Goal: Task Accomplishment & Management: Manage account settings

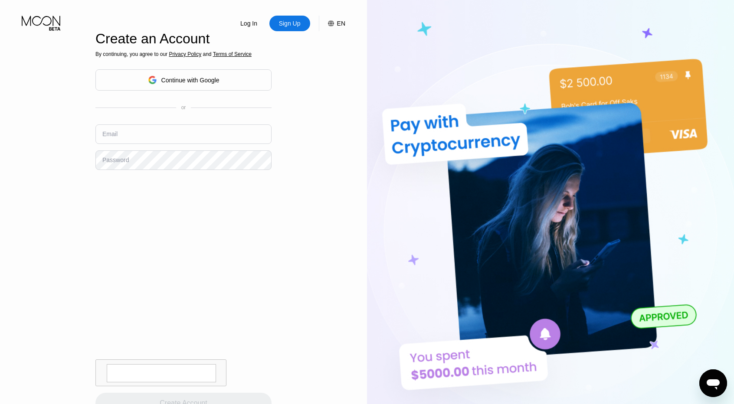
click at [297, 25] on div "Sign Up" at bounding box center [289, 23] width 23 height 9
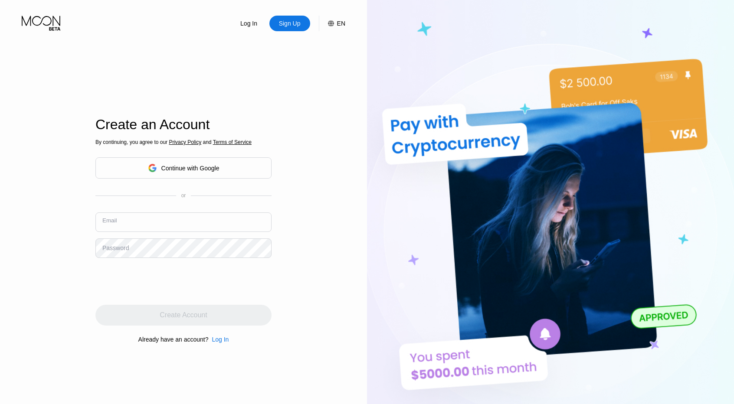
click at [203, 229] on input "text" at bounding box center [183, 223] width 176 height 20
type input "[EMAIL_ADDRESS][DOMAIN_NAME]"
click at [104, 251] on div "Password" at bounding box center [115, 248] width 26 height 7
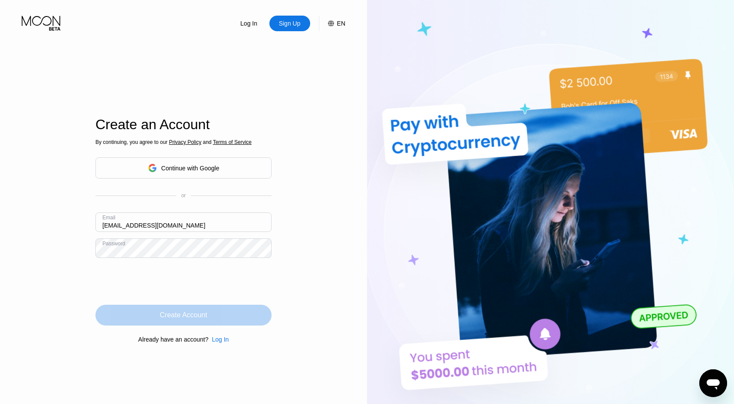
click at [206, 320] on div "Create Account" at bounding box center [183, 315] width 47 height 9
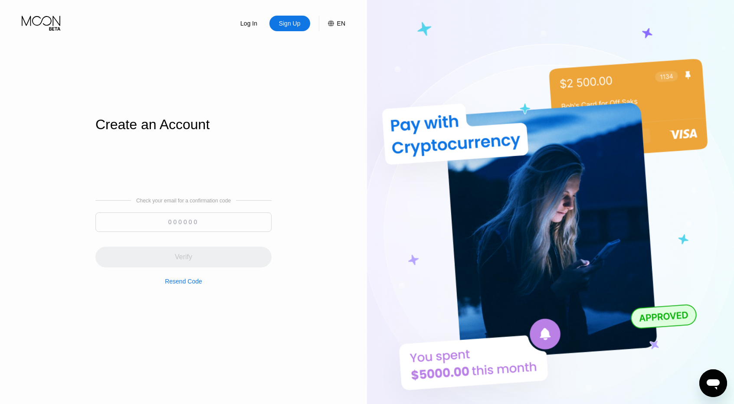
click at [221, 222] on input at bounding box center [183, 223] width 176 height 20
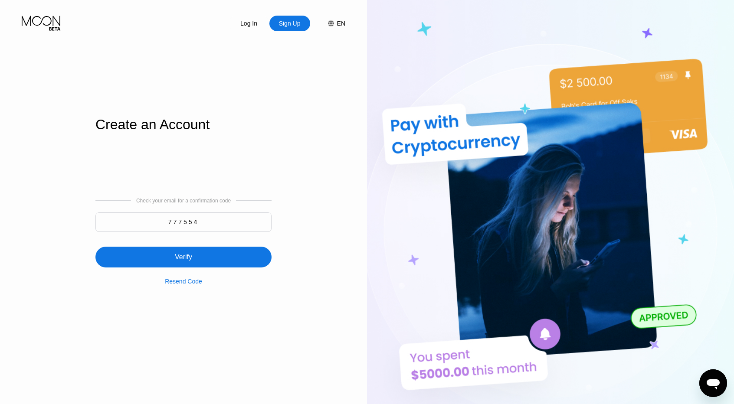
type input "777554"
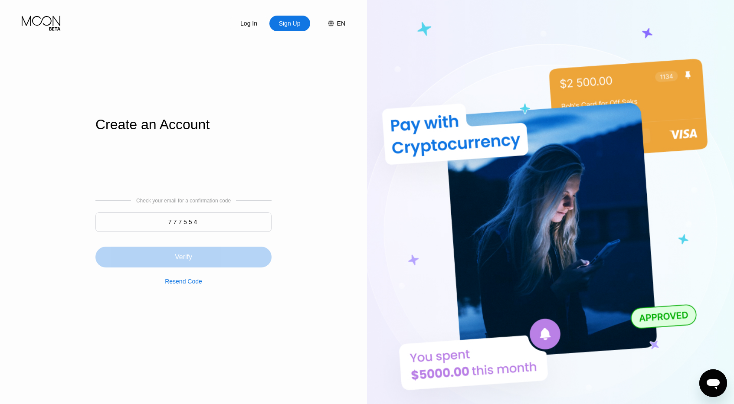
click at [204, 262] on div "Verify" at bounding box center [183, 257] width 176 height 21
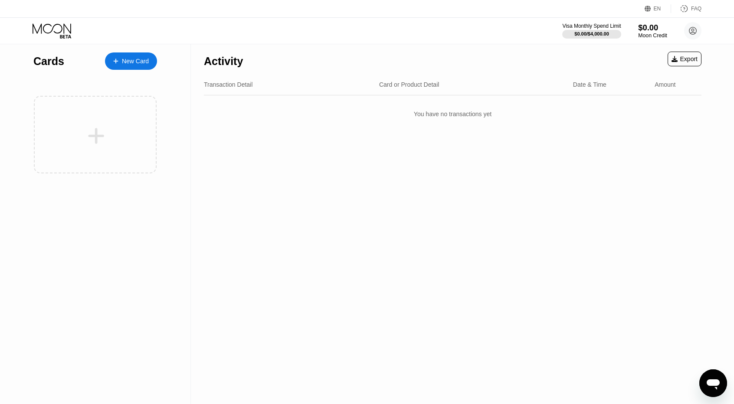
click at [652, 33] on div "Moon Credit" at bounding box center [652, 36] width 29 height 6
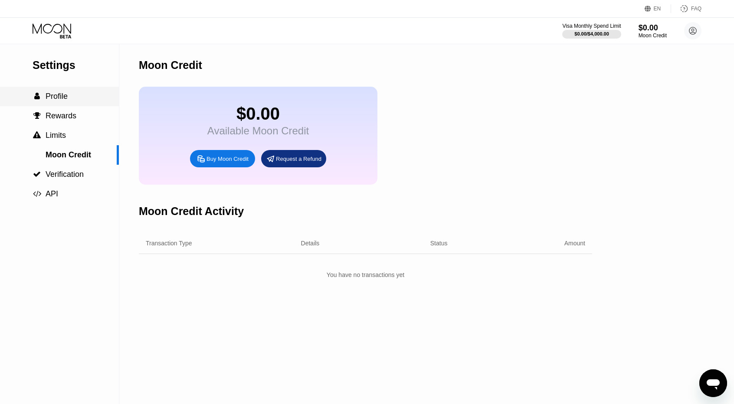
click at [60, 100] on span "Profile" at bounding box center [57, 96] width 22 height 9
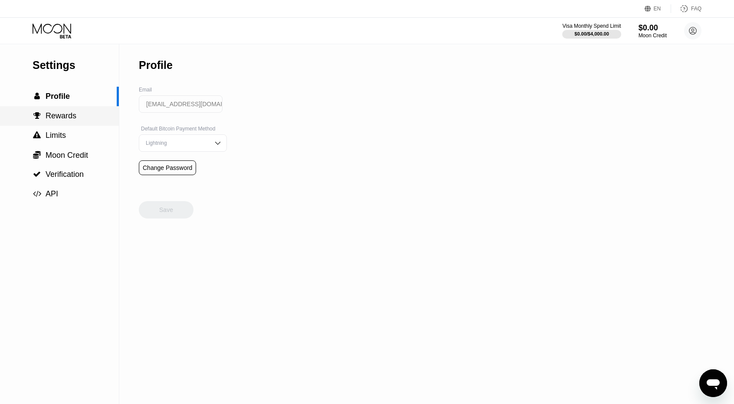
click at [71, 120] on span "Rewards" at bounding box center [61, 115] width 31 height 9
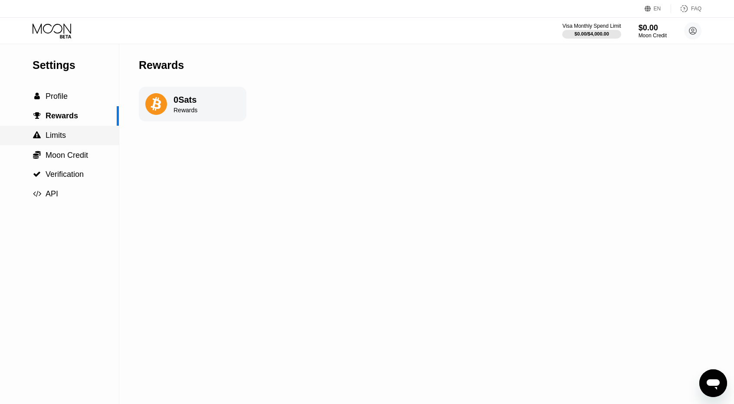
click at [75, 140] on div " Limits" at bounding box center [59, 135] width 119 height 9
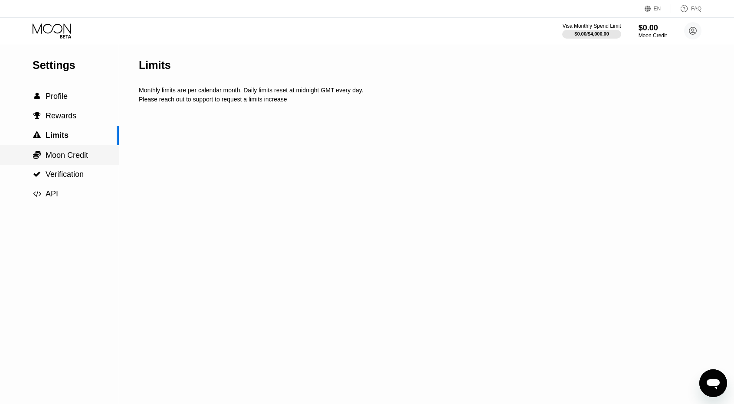
click at [78, 159] on span "Moon Credit" at bounding box center [67, 155] width 43 height 9
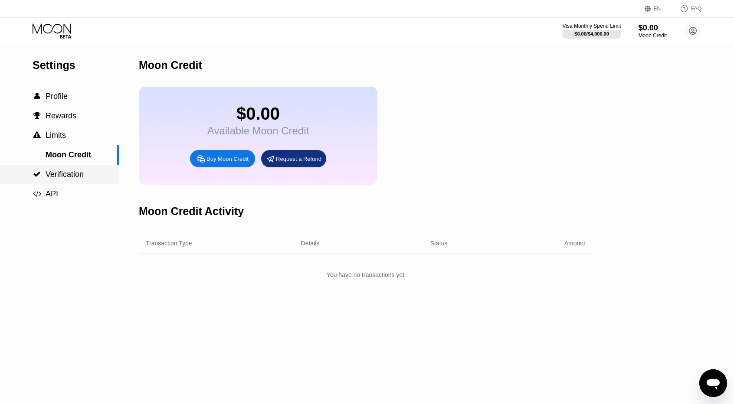
click at [74, 175] on span "Verification" at bounding box center [65, 174] width 38 height 9
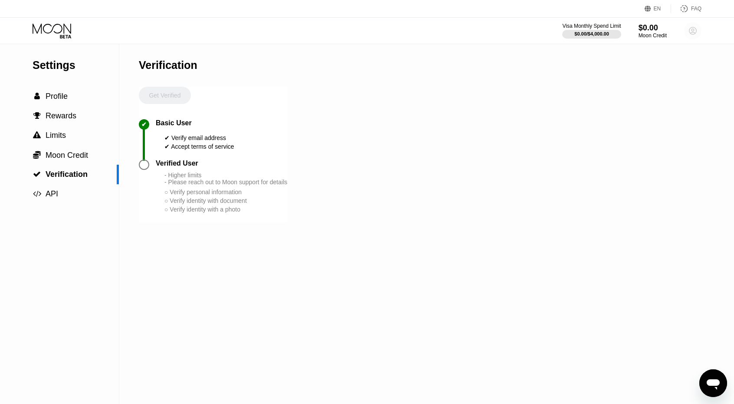
click at [694, 33] on circle at bounding box center [692, 30] width 17 height 17
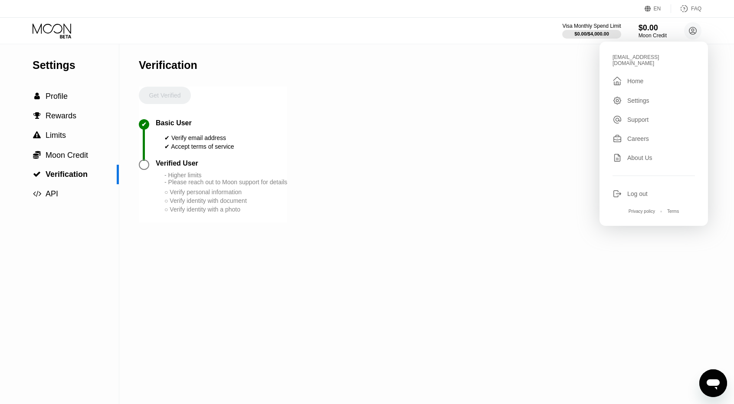
click at [561, 114] on div "Settings  Profile  Rewards  Limits  Moon Credit  Verification  API Verifi…" at bounding box center [367, 224] width 734 height 360
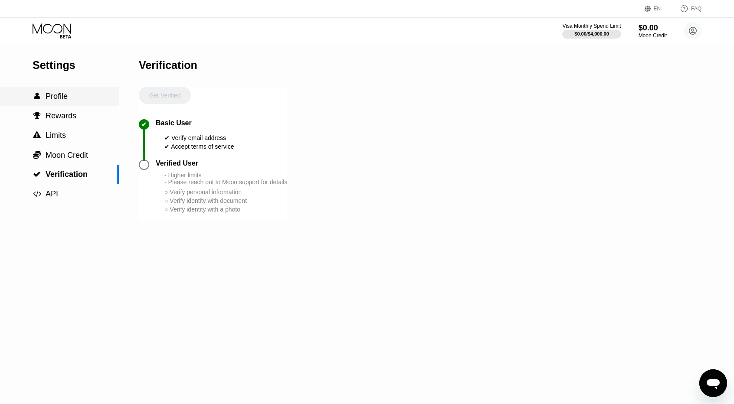
click at [65, 105] on div " Profile" at bounding box center [59, 97] width 119 height 20
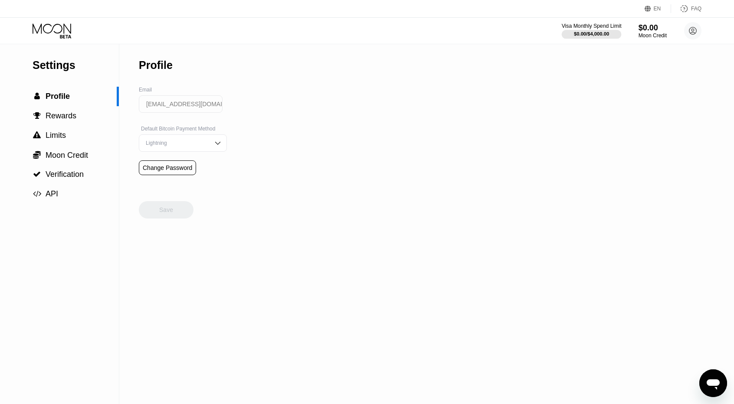
click at [619, 26] on div "Visa Monthly Spend Limit" at bounding box center [592, 26] width 60 height 6
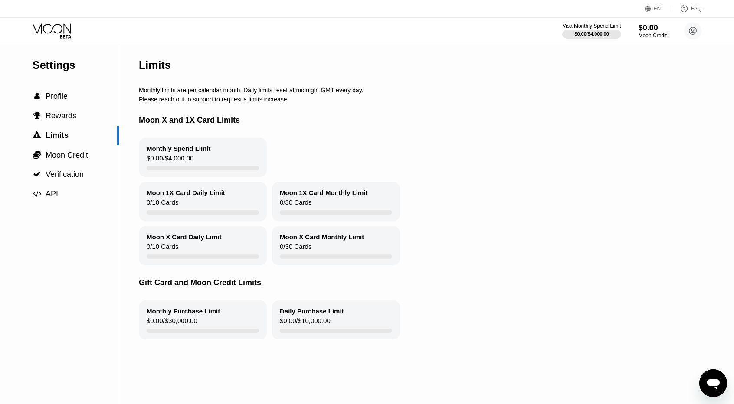
click at [72, 63] on div "Settings" at bounding box center [76, 65] width 86 height 13
click at [51, 198] on span "API" at bounding box center [52, 194] width 13 height 9
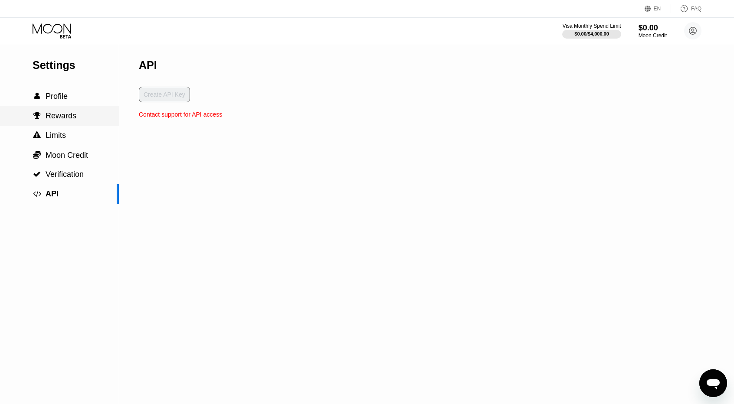
click at [52, 120] on span "Rewards" at bounding box center [61, 115] width 31 height 9
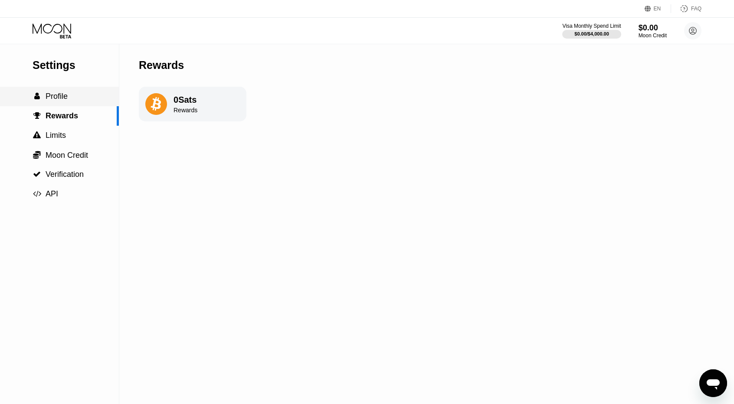
click at [61, 106] on div " Profile" at bounding box center [59, 97] width 119 height 20
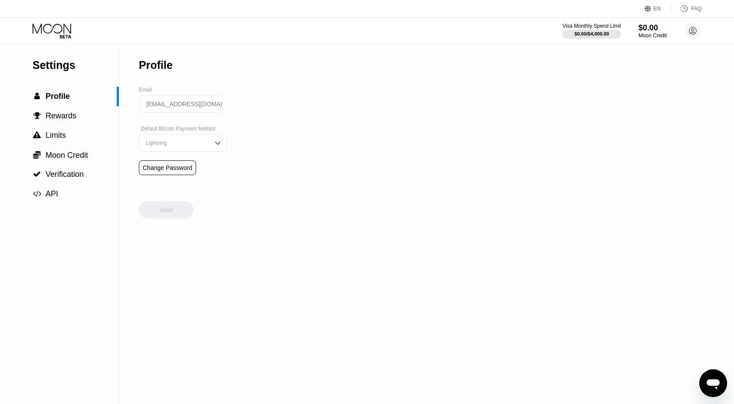
scroll to position [133, 0]
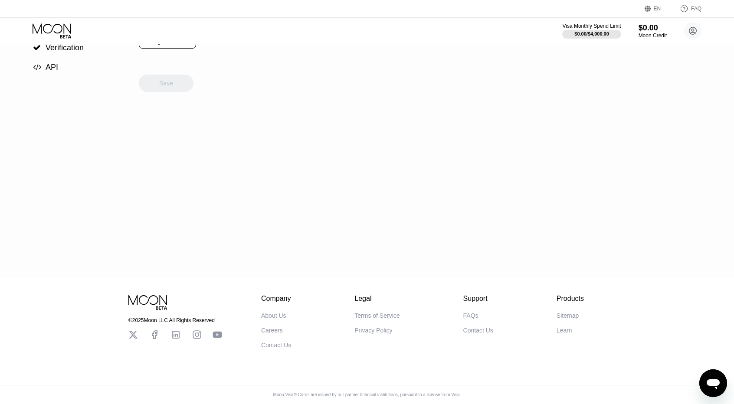
click at [572, 295] on div "Products" at bounding box center [570, 299] width 27 height 8
click at [466, 295] on div "Support" at bounding box center [478, 299] width 30 height 8
click at [352, 295] on div "Company About Us Careers Contact Us Legal Terms of Service Privacy Policy Suppo…" at bounding box center [422, 322] width 323 height 54
drag, startPoint x: 292, startPoint y: 295, endPoint x: 219, endPoint y: 291, distance: 73.8
click at [292, 295] on div "Company About Us Careers Contact Us Legal Terms of Service Privacy Policy Suppo…" at bounding box center [422, 322] width 323 height 54
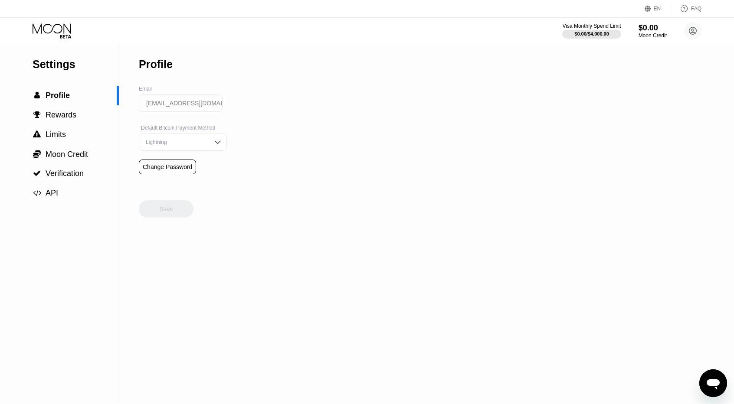
scroll to position [0, 0]
click at [488, 16] on div "EN Language Select an item Save FAQ" at bounding box center [367, 9] width 734 height 18
click at [648, 30] on div "$0.00" at bounding box center [652, 27] width 29 height 9
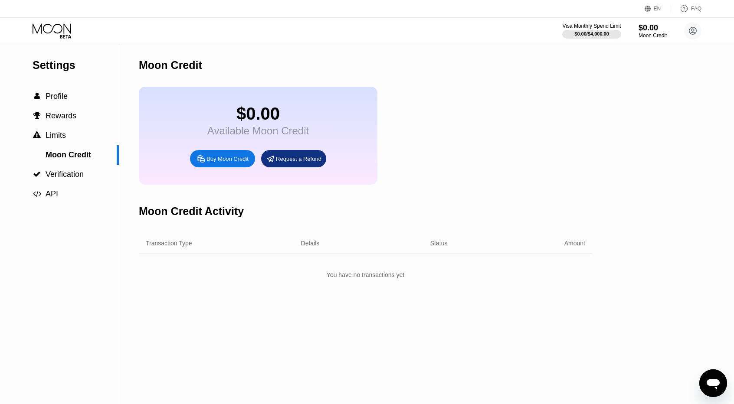
click at [304, 247] on div "Details" at bounding box center [310, 243] width 19 height 7
click at [96, 154] on div "Moon Credit" at bounding box center [58, 155] width 117 height 9
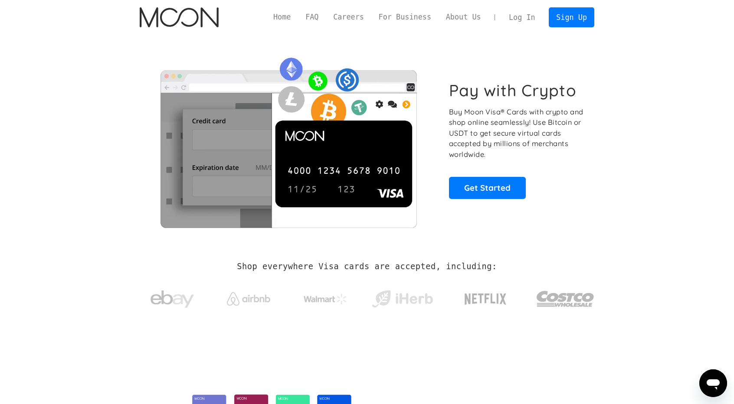
click at [525, 17] on link "Log In" at bounding box center [521, 17] width 41 height 19
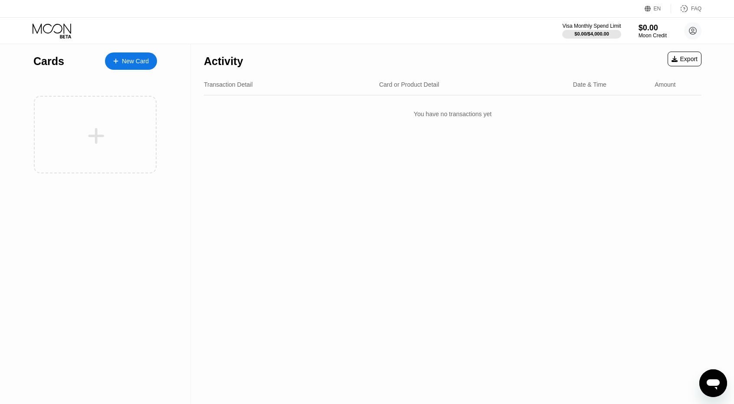
click at [577, 87] on div "Date & Time" at bounding box center [589, 84] width 33 height 7
click at [399, 88] on div "Card or Product Detail" at bounding box center [409, 84] width 60 height 7
